Goal: Transaction & Acquisition: Purchase product/service

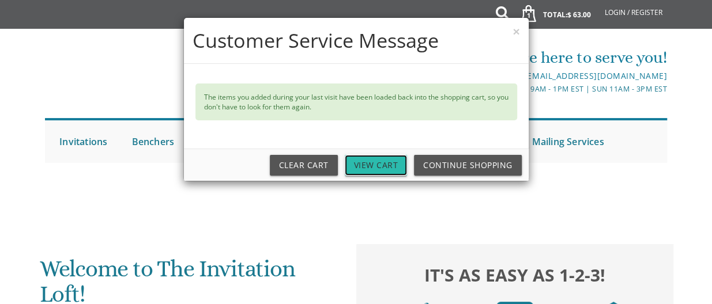
click at [368, 168] on link "View Cart" at bounding box center [376, 165] width 63 height 21
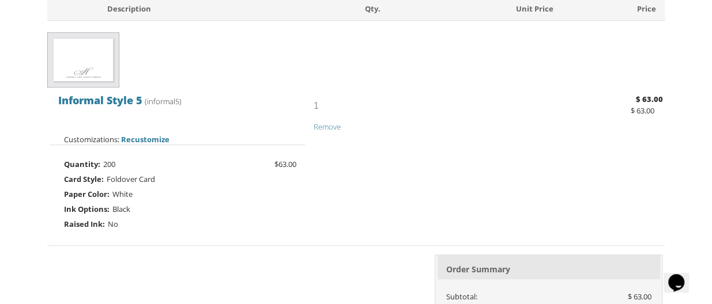
scroll to position [532, 0]
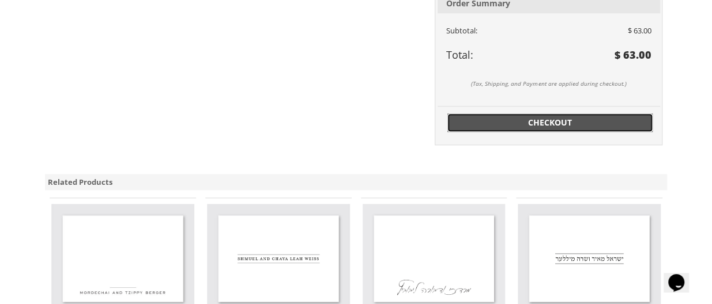
click at [523, 119] on span "Checkout" at bounding box center [549, 123] width 191 height 12
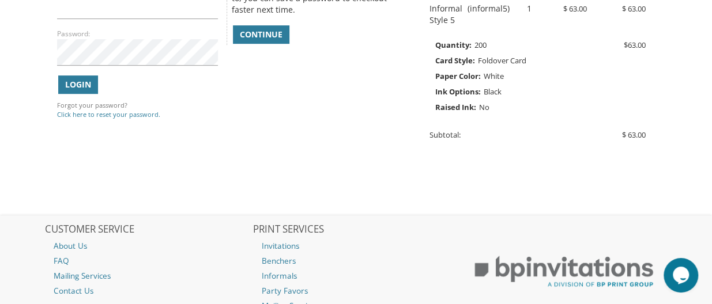
click at [710, 218] on nav "CUSTOMER SERVICE About Us FAQ Mailing Services Contact Us PRINT SERVICES Invita…" at bounding box center [356, 289] width 712 height 146
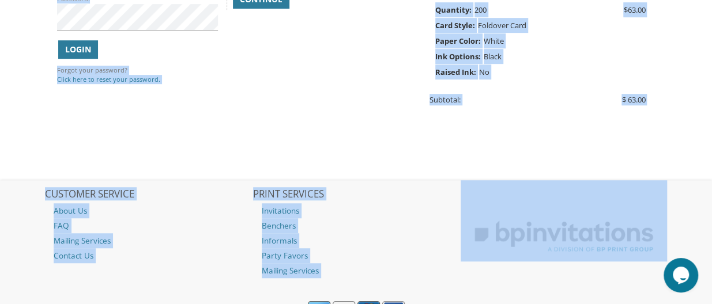
scroll to position [246, 0]
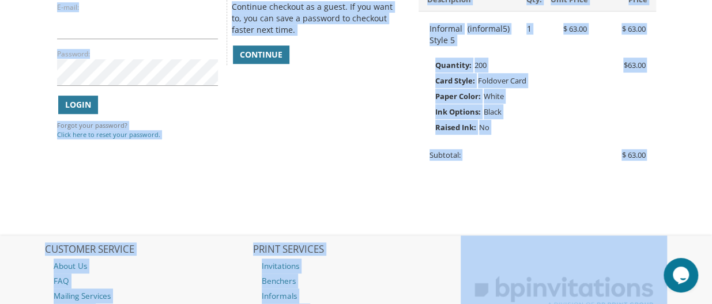
drag, startPoint x: 710, startPoint y: 218, endPoint x: 713, endPoint y: -2, distance: 220.1
click at [258, 58] on span "Continue" at bounding box center [261, 55] width 43 height 12
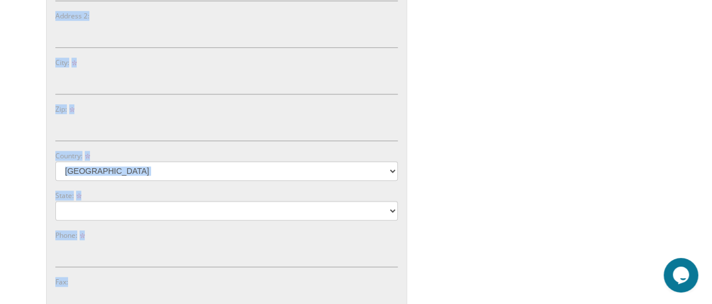
scroll to position [485, 0]
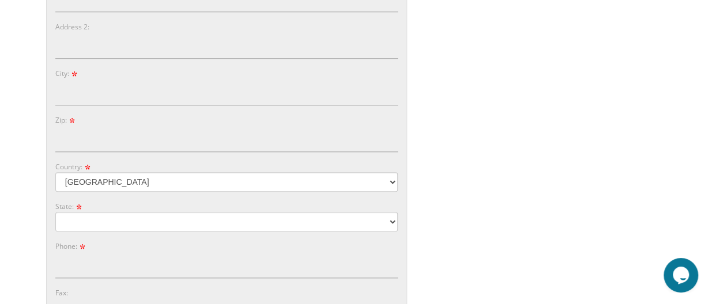
click at [501, 109] on div "You are currently editing Order #. To place a new order you must exit editing m…" at bounding box center [355, 83] width 623 height 774
drag, startPoint x: 711, startPoint y: 173, endPoint x: 708, endPoint y: 55, distance: 117.6
click at [708, 55] on body "My Cart 1 Total: $ 63.00 $ 63.00 Informal Style 5 Qty. 1" at bounding box center [356, 107] width 712 height 1185
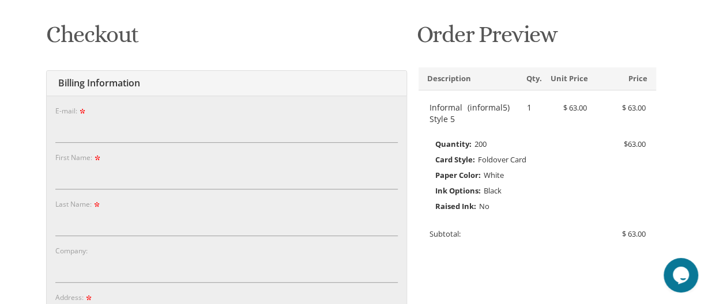
scroll to position [165, 0]
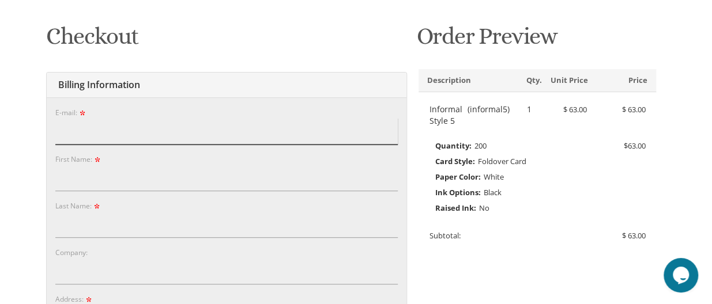
click at [99, 127] on input "E-mail:" at bounding box center [226, 131] width 342 height 27
type input "rivief@gmail.com"
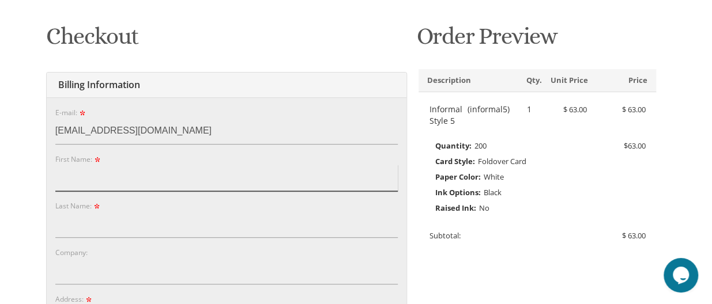
type input "Rebecca"
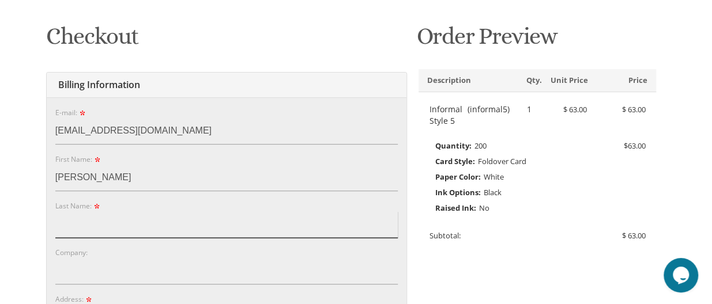
type input "Fishman"
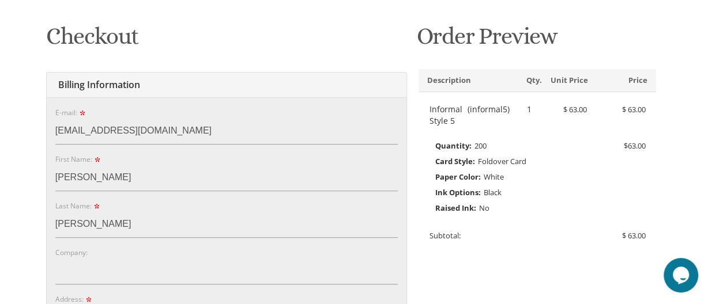
type input "25620 Southwood Drive"
type input "Southfield"
type input "48075"
select select "MI"
type input "9089109448"
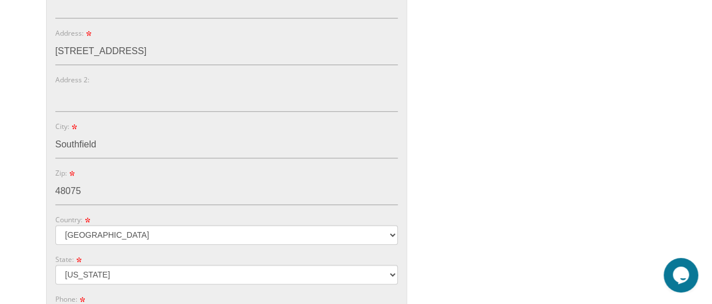
scroll to position [698, 0]
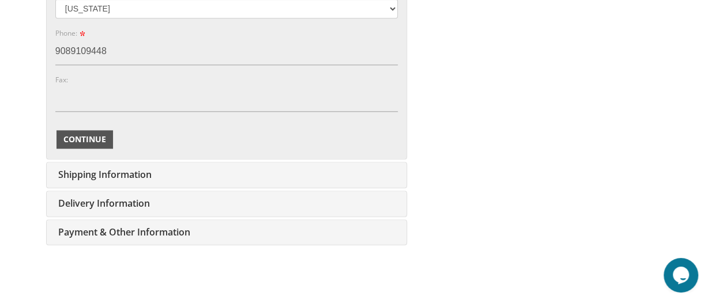
click at [73, 134] on span "Continue" at bounding box center [84, 140] width 43 height 12
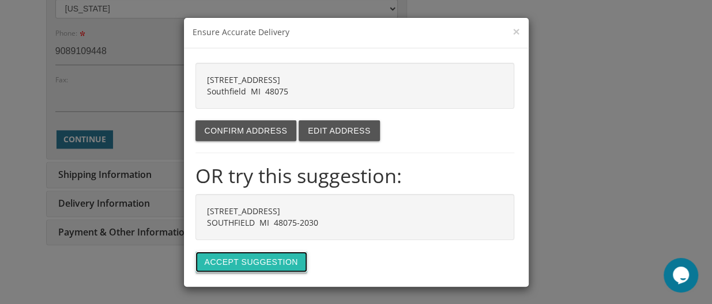
click at [275, 254] on button "Accept suggestion" at bounding box center [251, 262] width 112 height 21
type input "[STREET_ADDRESS]"
type input "SOUTHFIELD"
type input "48075-2030"
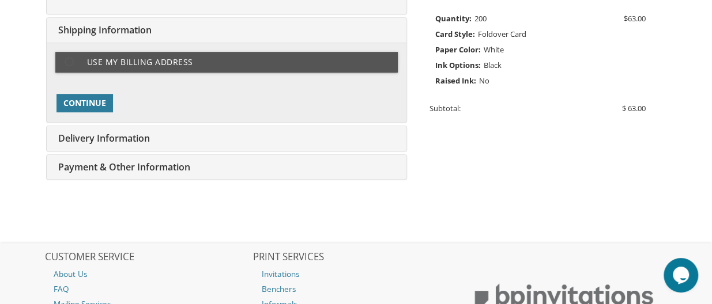
scroll to position [288, 0]
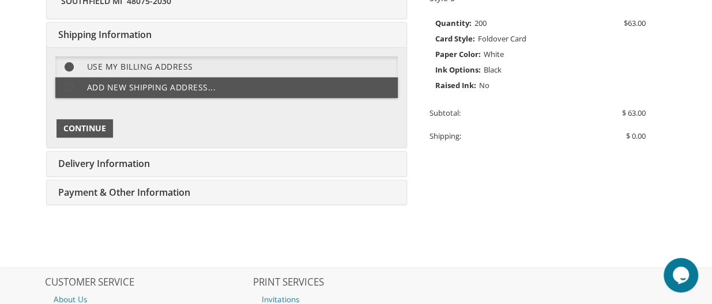
click at [78, 132] on span "Continue" at bounding box center [84, 129] width 43 height 12
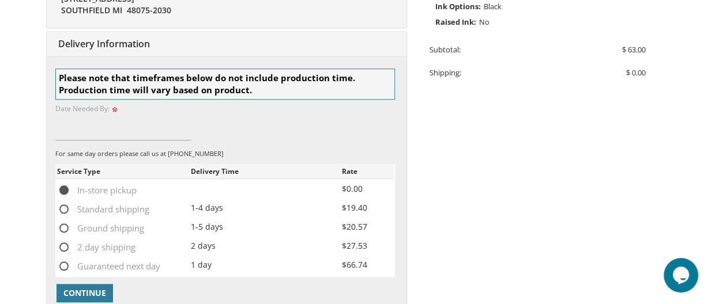
scroll to position [360, 0]
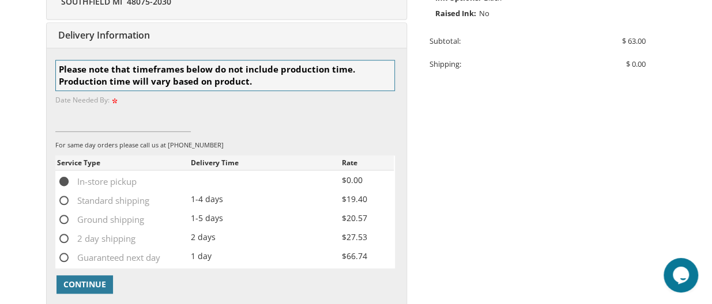
click at [64, 199] on span "Standard shipping" at bounding box center [103, 201] width 92 height 14
click at [64, 199] on input "Standard shipping" at bounding box center [60, 199] width 7 height 7
radio input "true"
click at [89, 122] on input at bounding box center [123, 118] width 136 height 27
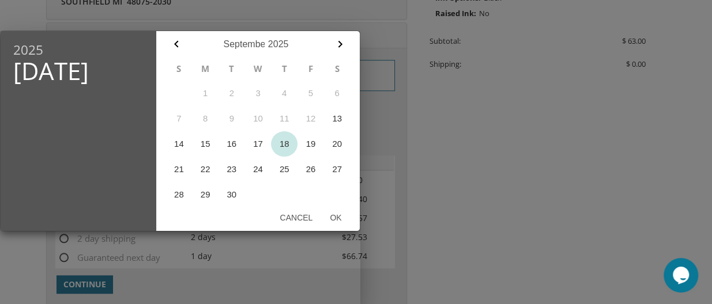
click at [285, 148] on button "18" at bounding box center [284, 143] width 27 height 25
click at [337, 218] on button "Ok" at bounding box center [335, 217] width 29 height 21
type input "Sep 18, 2025"
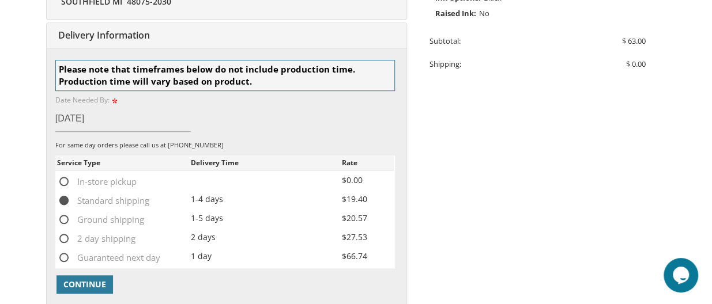
scroll to position [626, 0]
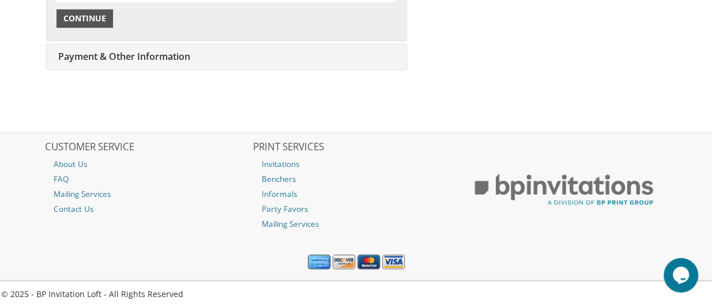
click at [85, 13] on span "Continue" at bounding box center [84, 19] width 43 height 12
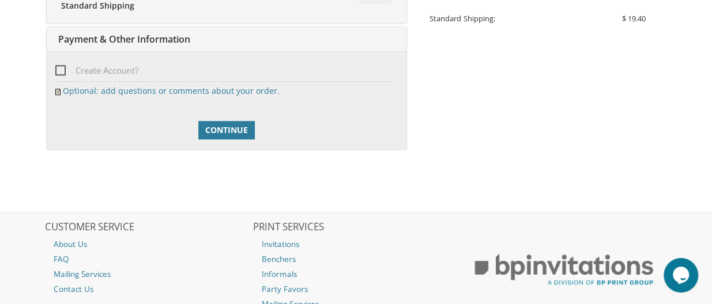
scroll to position [409, 0]
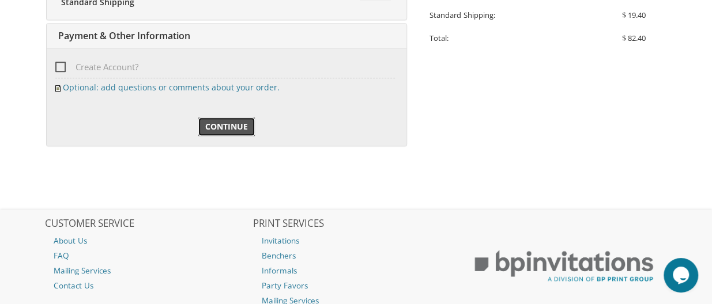
click at [219, 130] on span "Continue" at bounding box center [226, 127] width 43 height 12
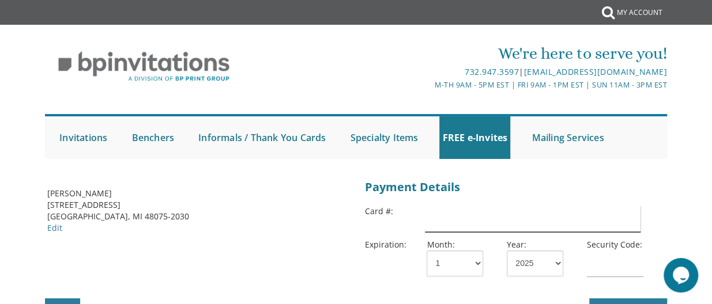
click at [453, 218] on input "text" at bounding box center [533, 219] width 216 height 27
type input "4147202725240541"
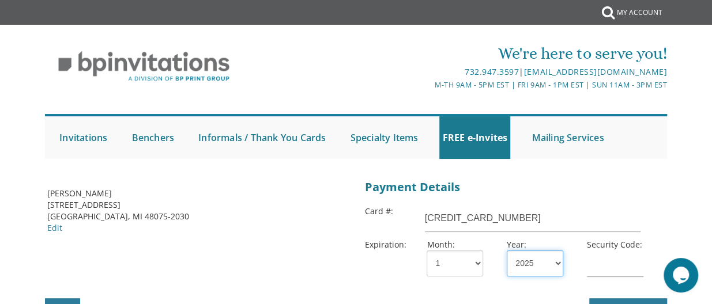
select select "30"
click at [608, 263] on input "text" at bounding box center [615, 264] width 56 height 27
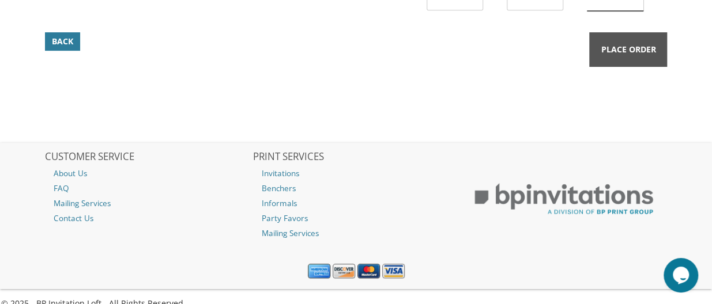
type input "326"
click at [614, 44] on span "Place Order" at bounding box center [627, 50] width 55 height 12
